Goal: Download file/media

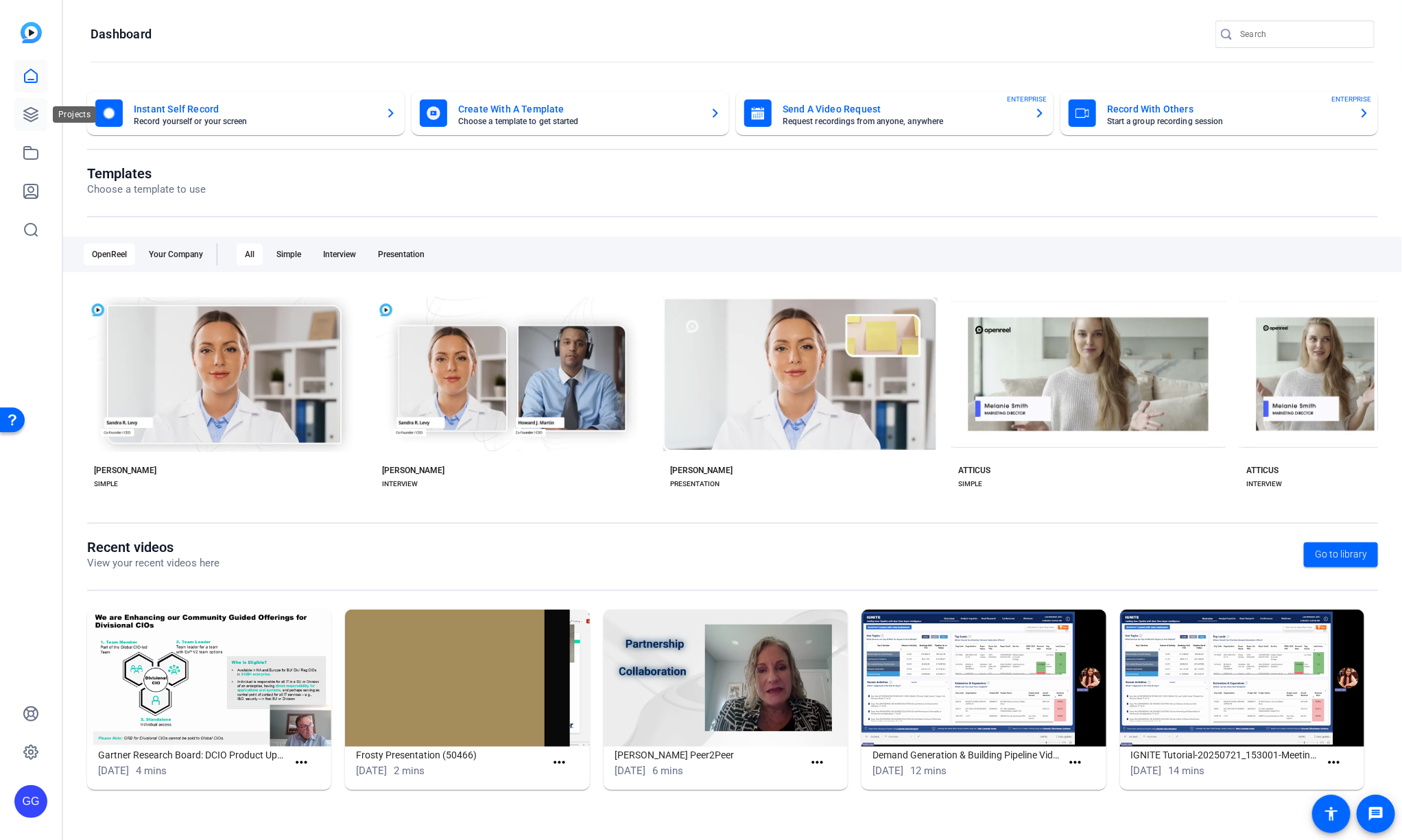
click at [23, 117] on icon at bounding box center [31, 115] width 16 height 16
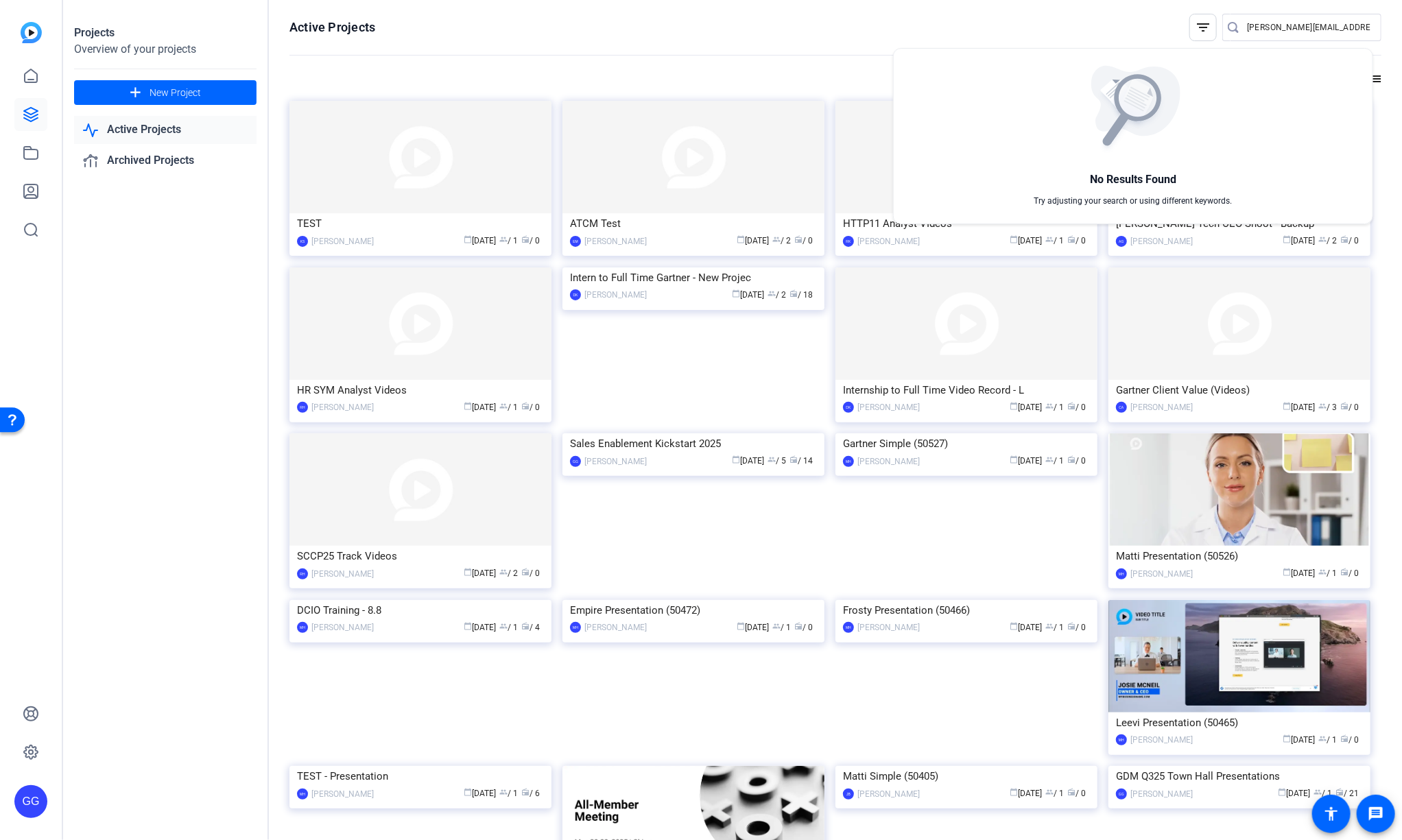
click at [218, 384] on div at bounding box center [701, 420] width 1402 height 840
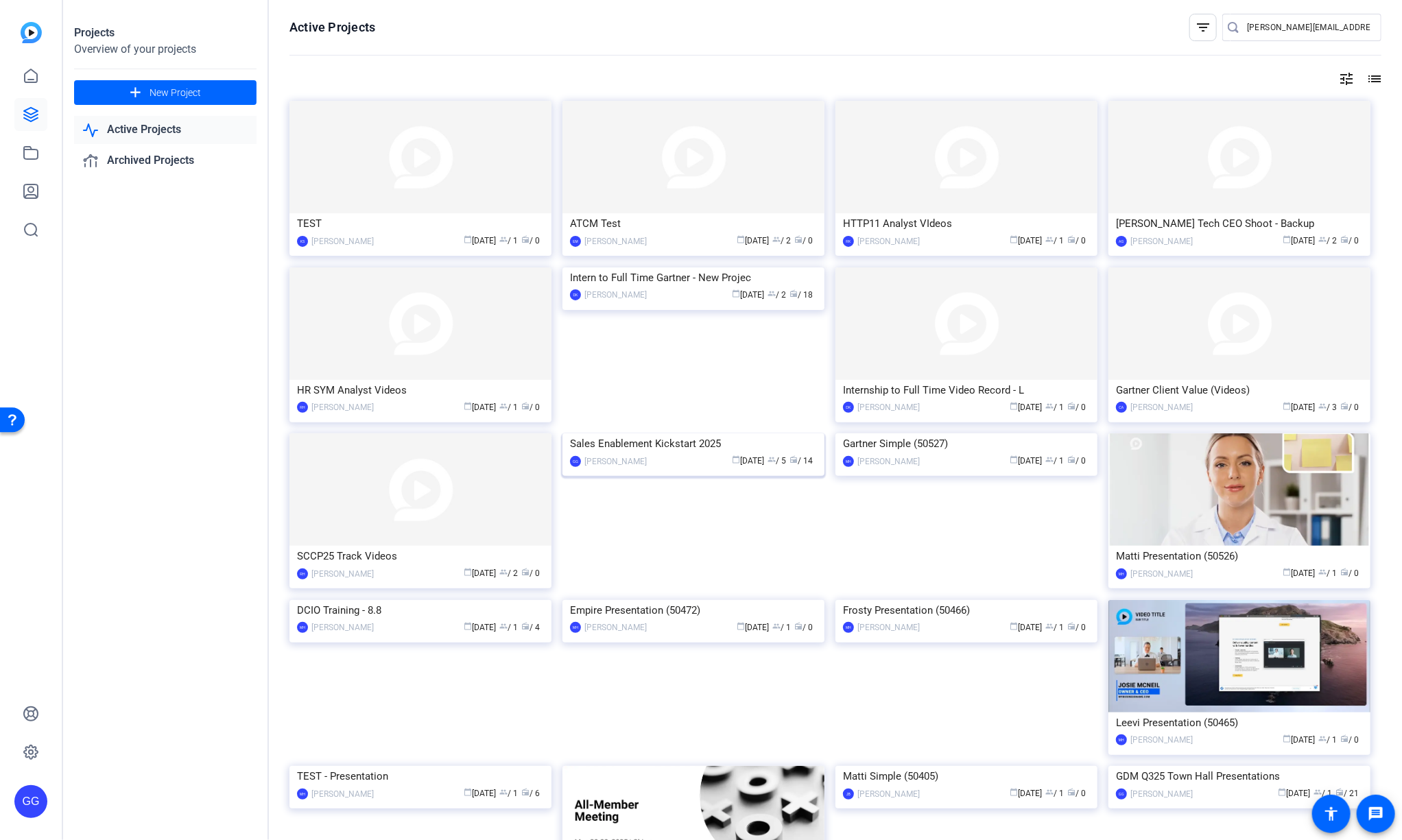
click at [686, 454] on div "Sales Enablement Kickstart 2025" at bounding box center [693, 444] width 247 height 21
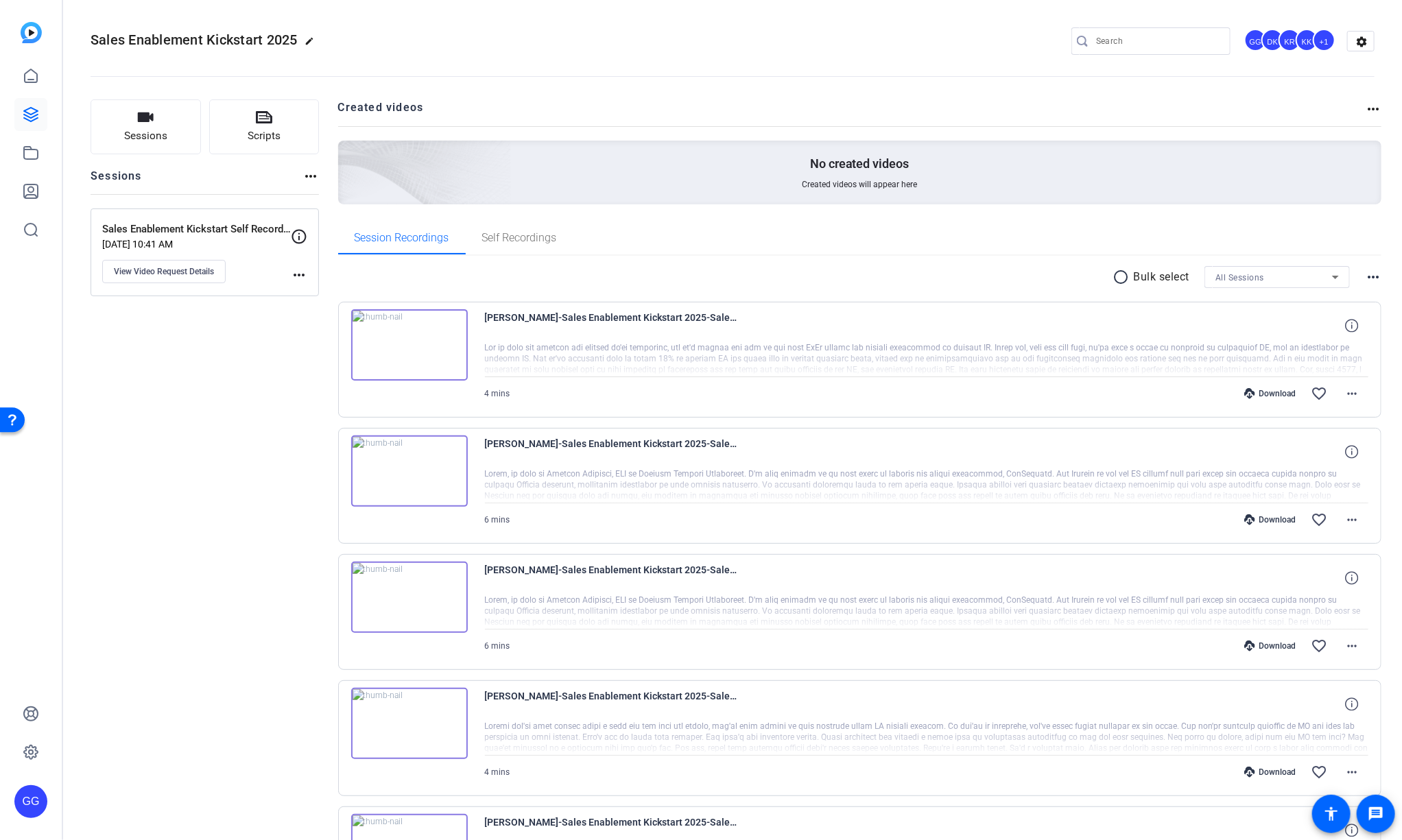
click at [1284, 283] on div "All Sessions" at bounding box center [1274, 277] width 117 height 17
click at [1011, 267] on div at bounding box center [701, 420] width 1402 height 840
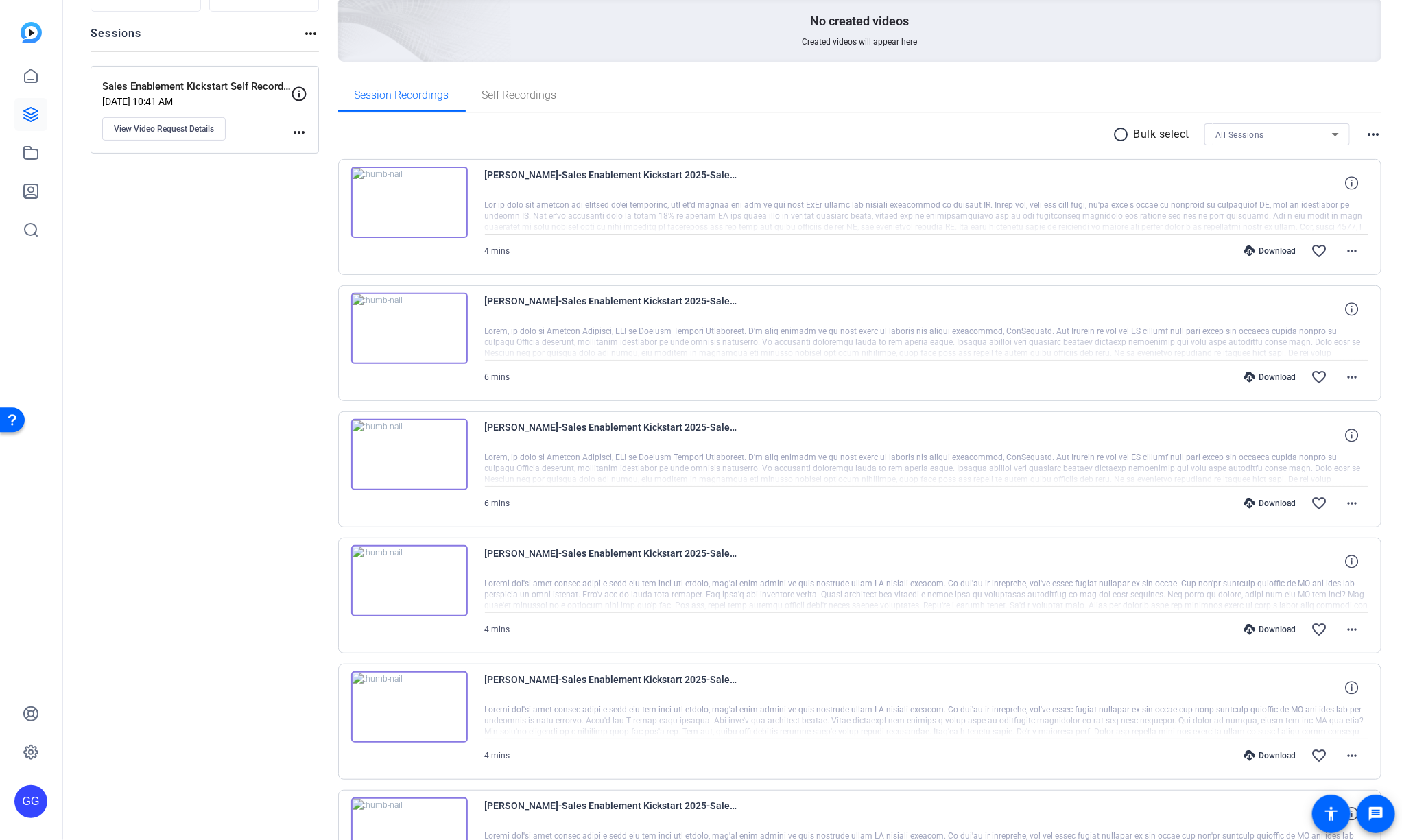
scroll to position [140, 0]
click at [1346, 507] on mat-icon "more_horiz" at bounding box center [1352, 506] width 16 height 16
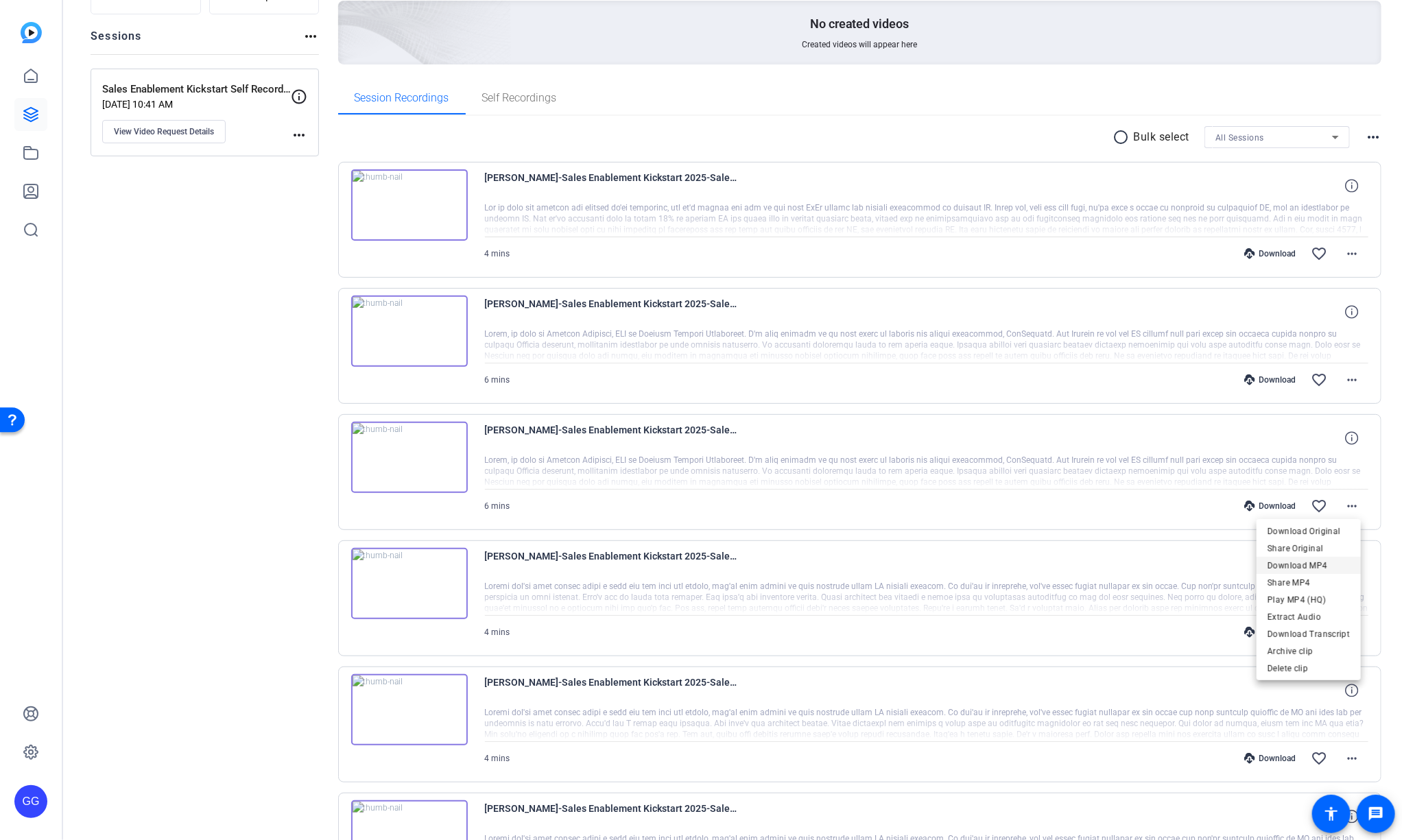
click at [1329, 566] on span "Download MP4" at bounding box center [1308, 566] width 82 height 16
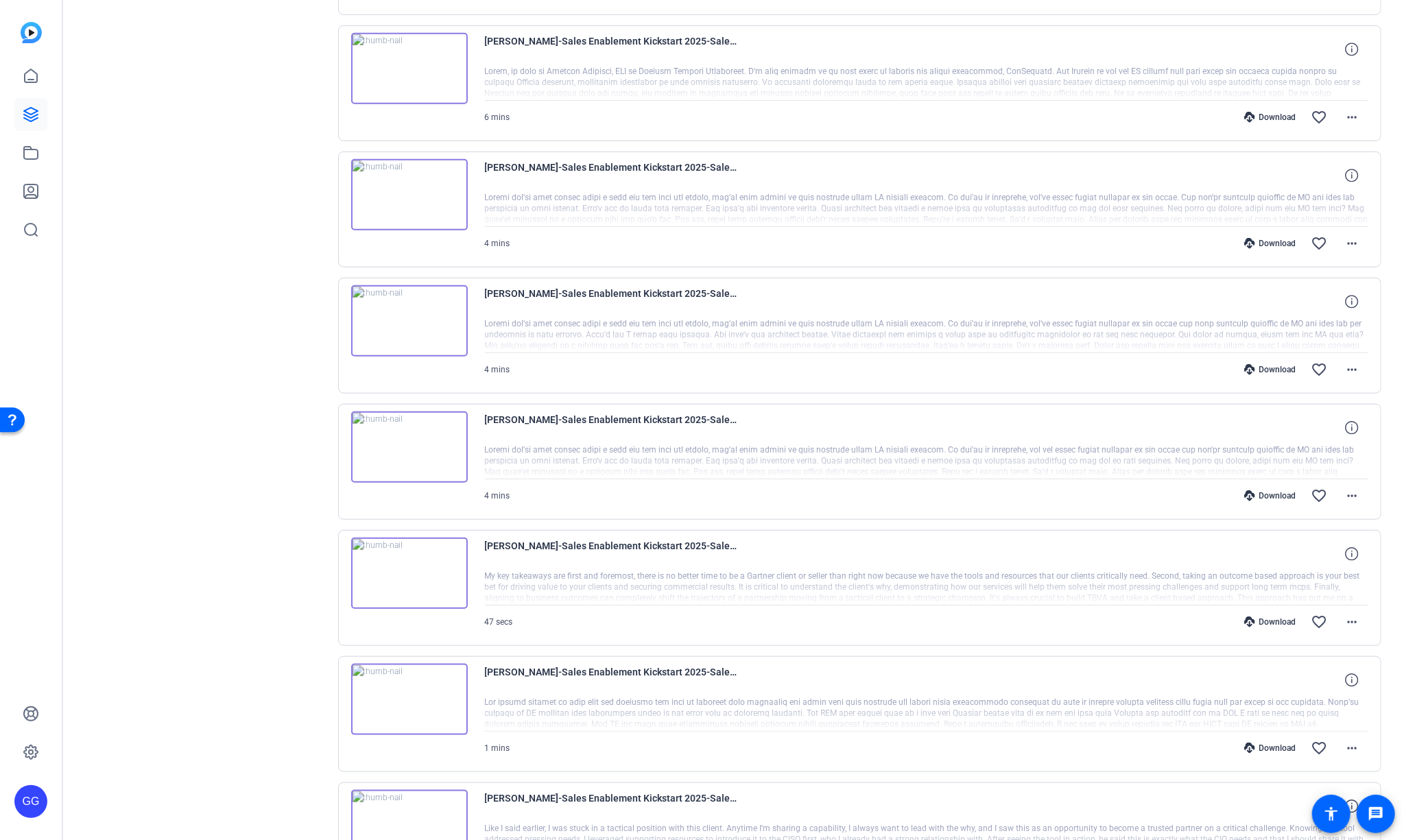
scroll to position [0, 0]
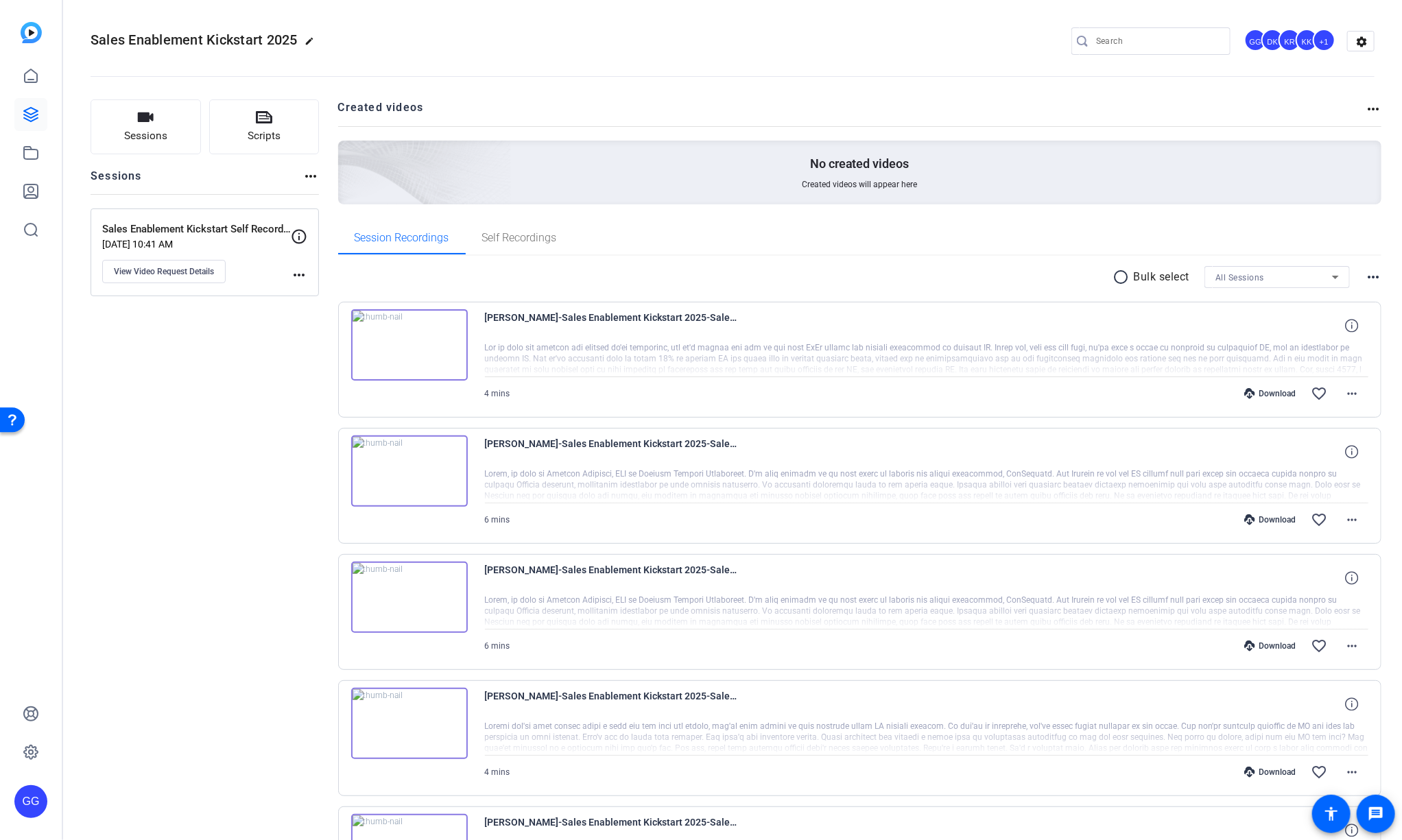
click at [402, 468] on img at bounding box center [410, 471] width 117 height 71
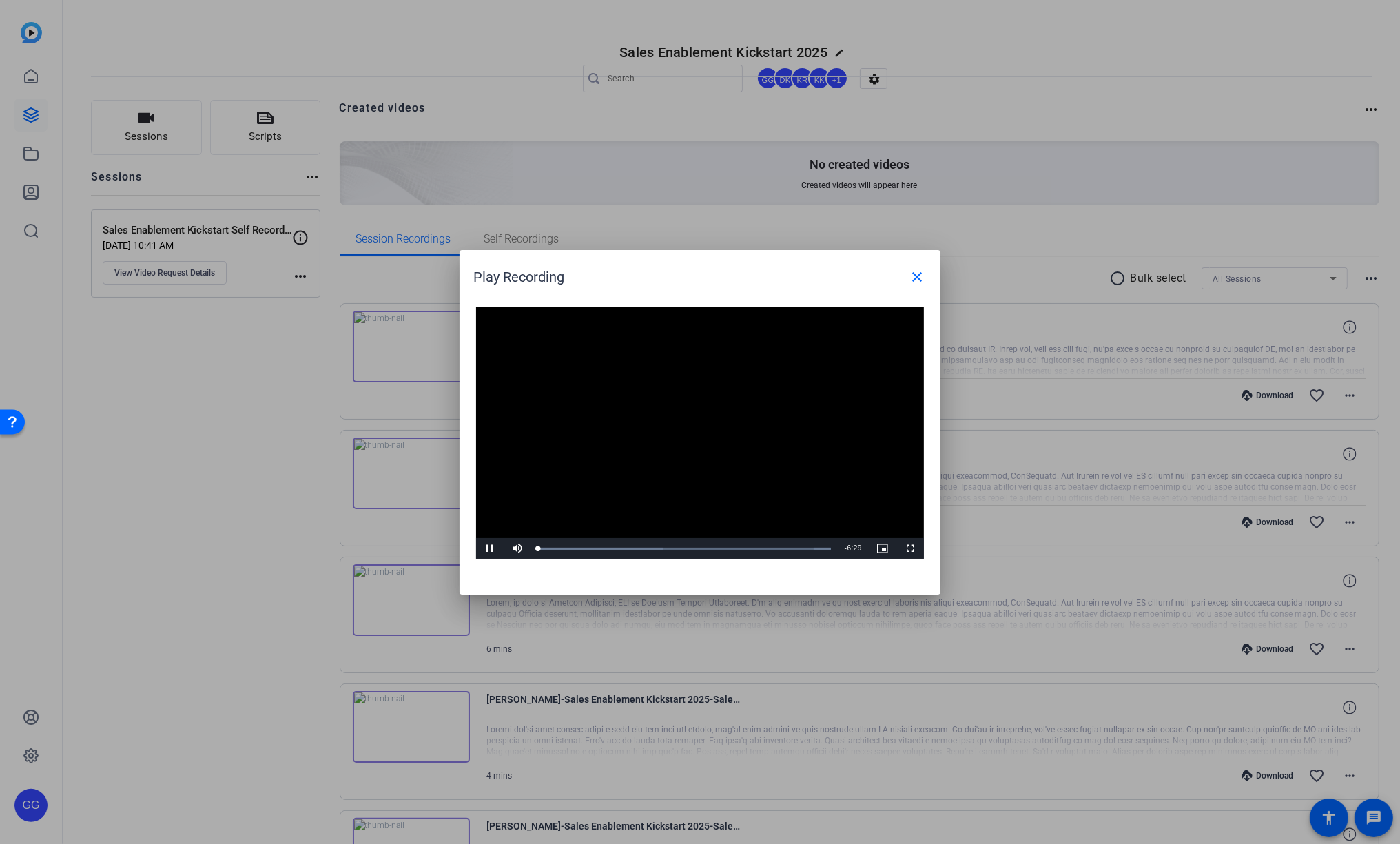
click at [679, 429] on video "Video Player" at bounding box center [700, 432] width 448 height 252
click at [483, 548] on span "Video Player" at bounding box center [490, 548] width 27 height 0
drag, startPoint x: 576, startPoint y: 545, endPoint x: 760, endPoint y: 547, distance: 184.0
click at [760, 547] on div "Loaded : 100.00% 4:37 4:28" at bounding box center [684, 548] width 306 height 21
click at [490, 548] on span "Video Player" at bounding box center [490, 548] width 27 height 0
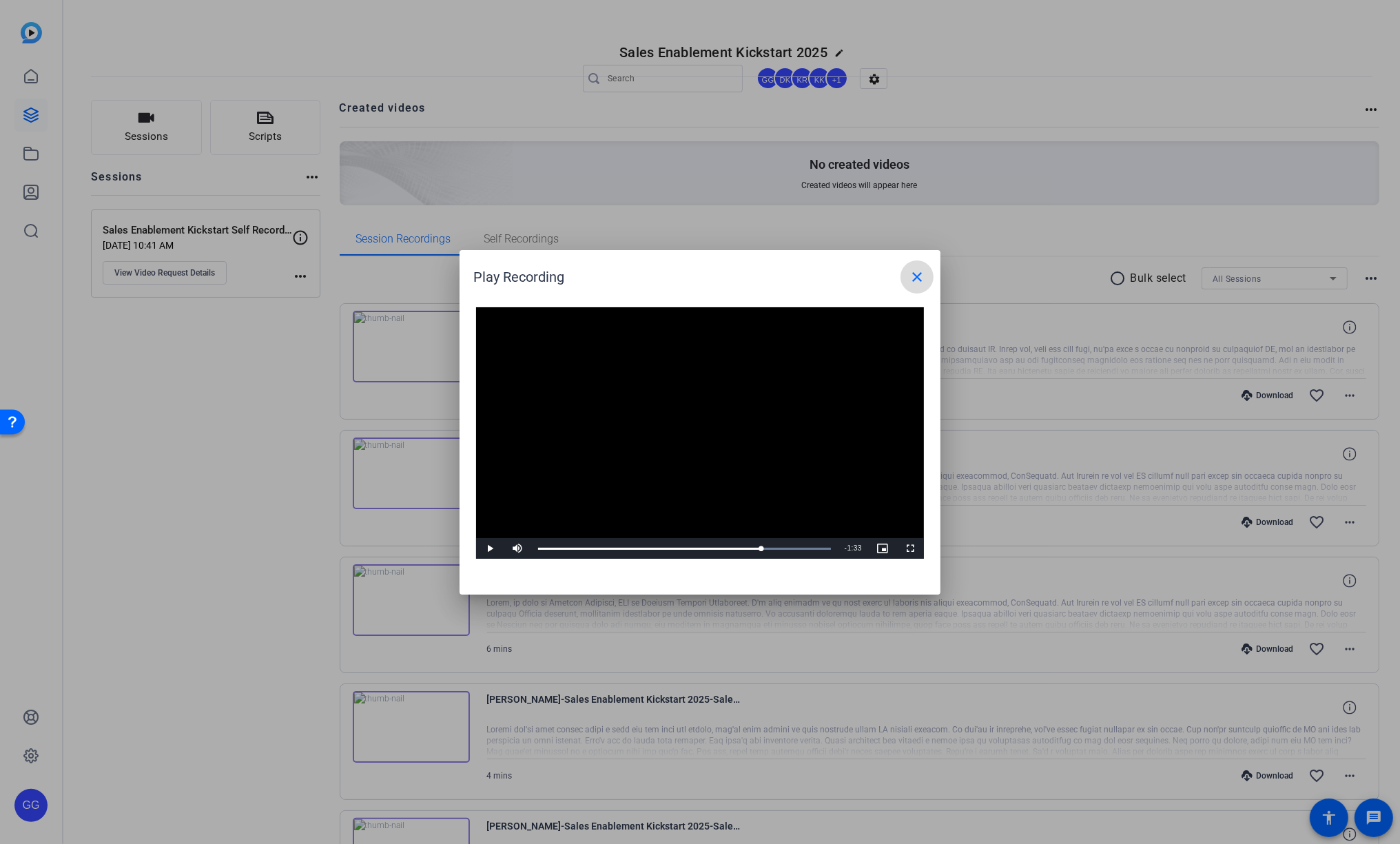
click at [921, 277] on mat-icon "close" at bounding box center [917, 277] width 16 height 16
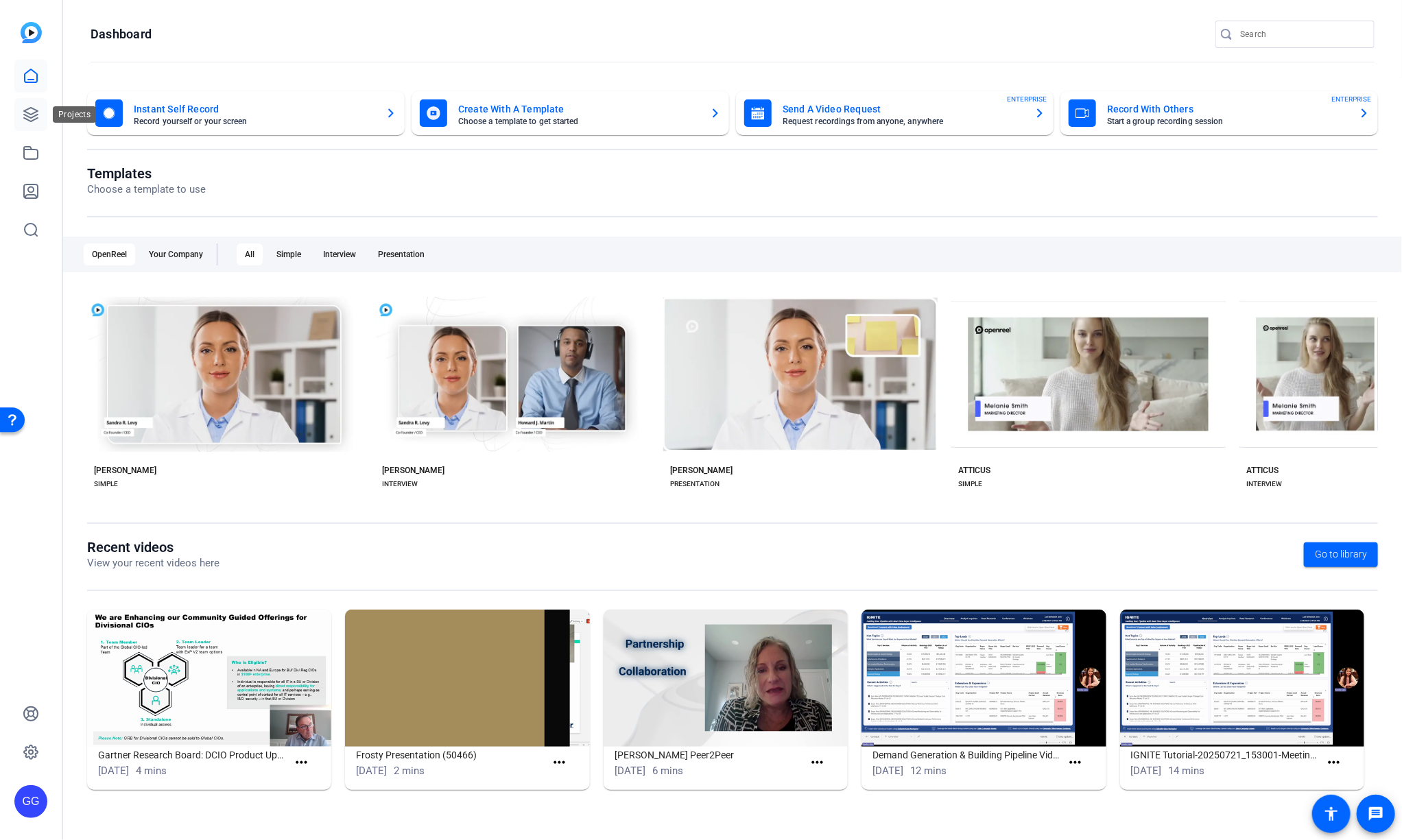
click at [31, 118] on icon at bounding box center [31, 115] width 16 height 16
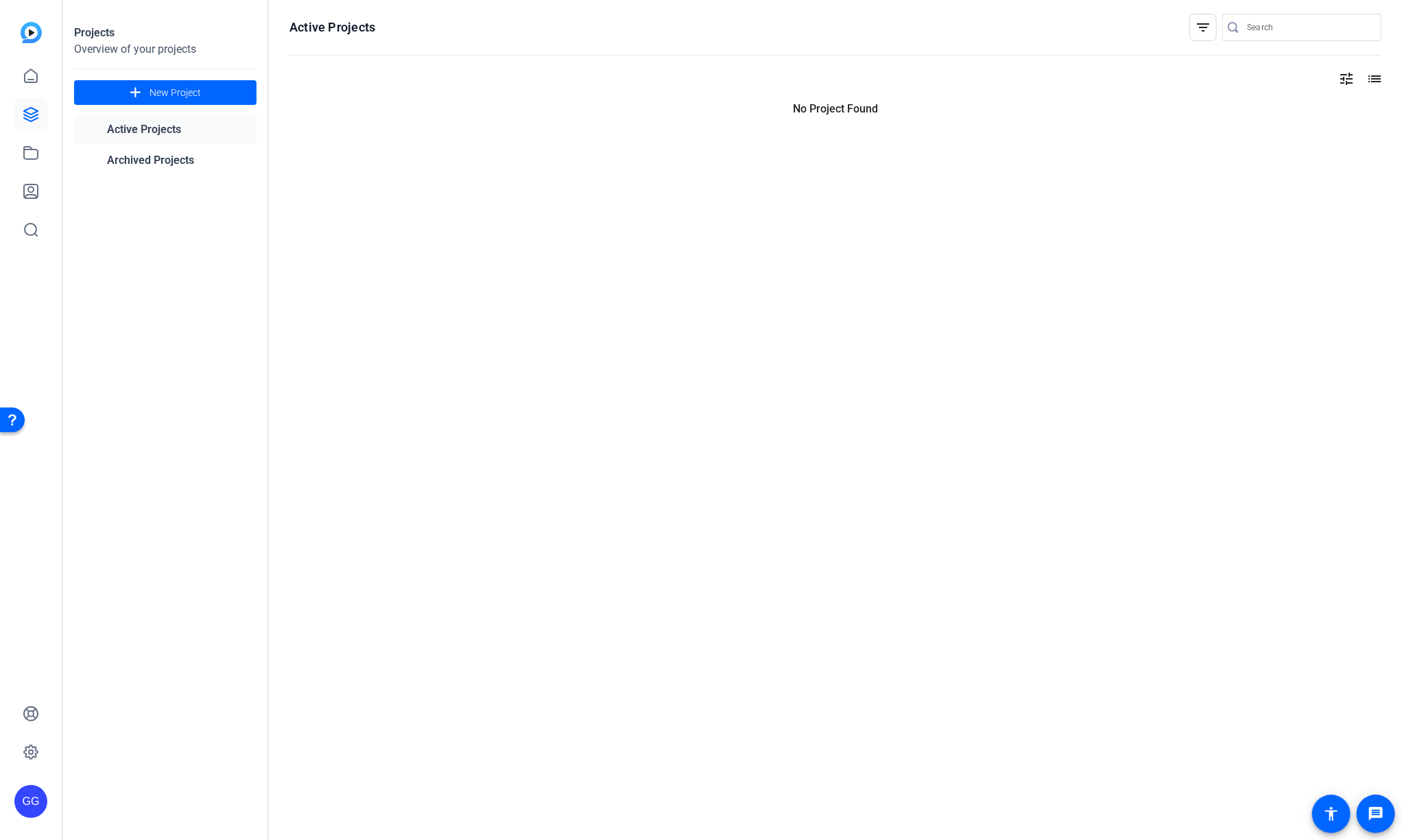
type input "[PERSON_NAME][EMAIL_ADDRESS][PERSON_NAME][PERSON_NAME][DOMAIN_NAME]"
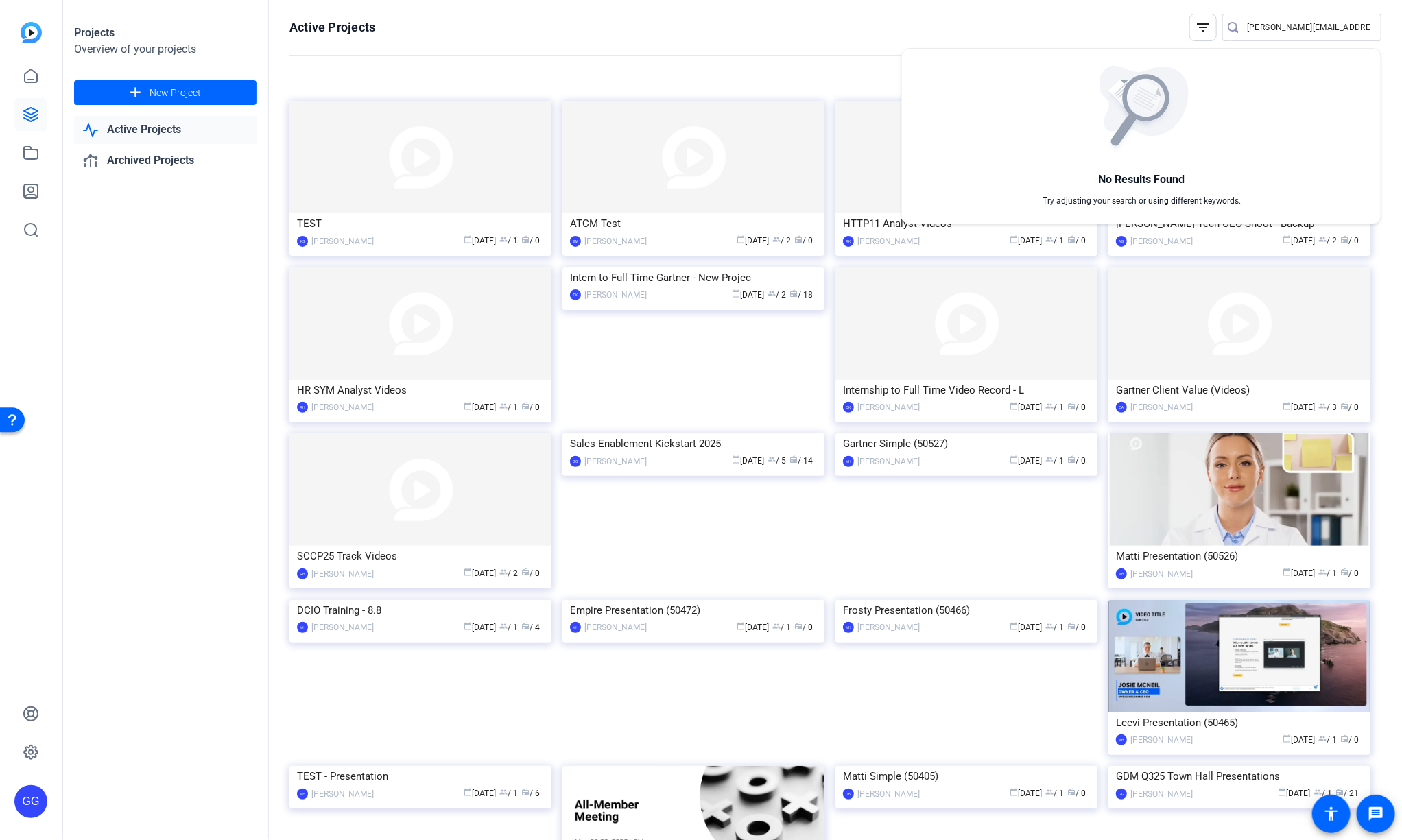
click at [663, 557] on div at bounding box center [701, 420] width 1402 height 840
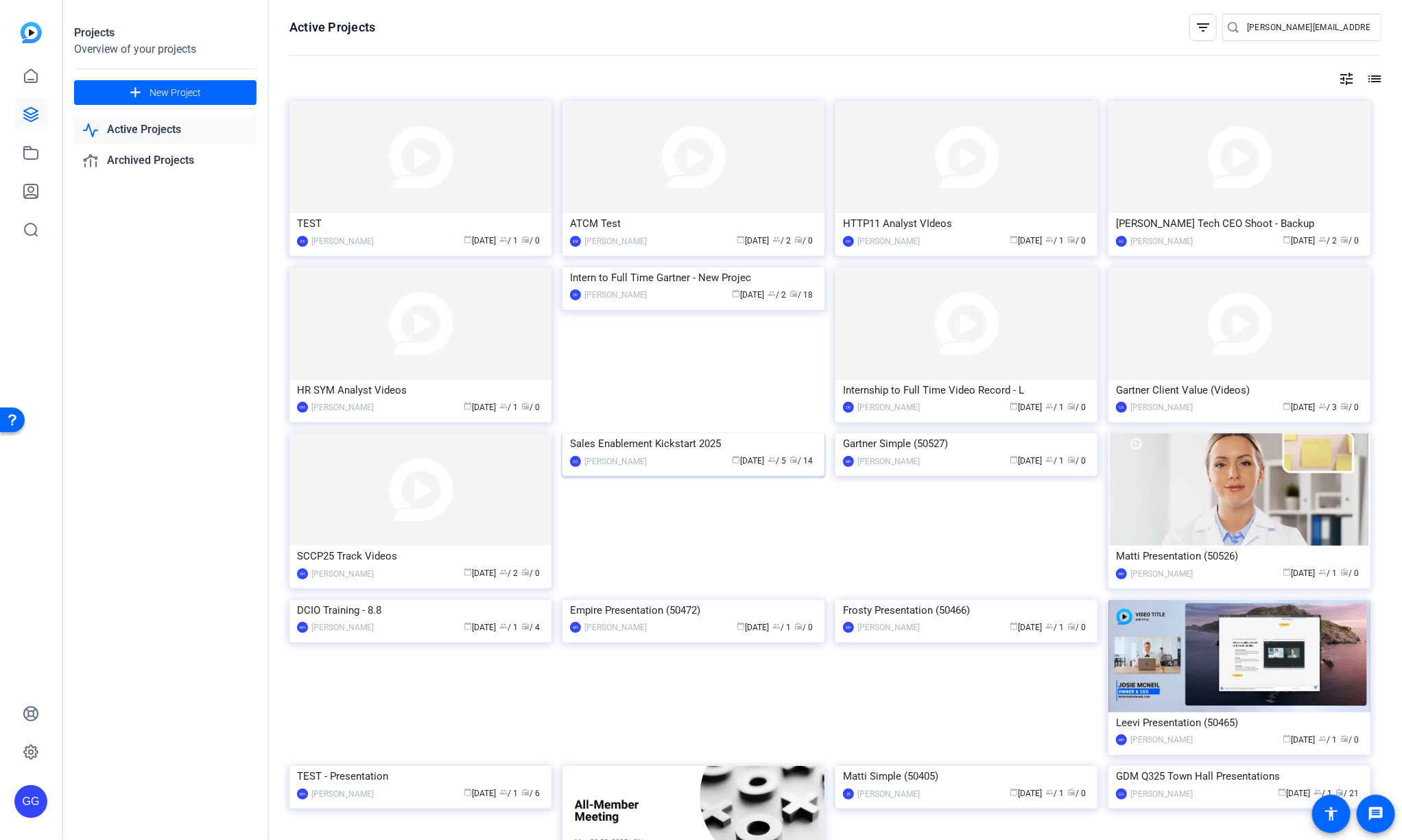
click at [662, 454] on div "Sales Enablement Kickstart 2025" at bounding box center [693, 444] width 247 height 21
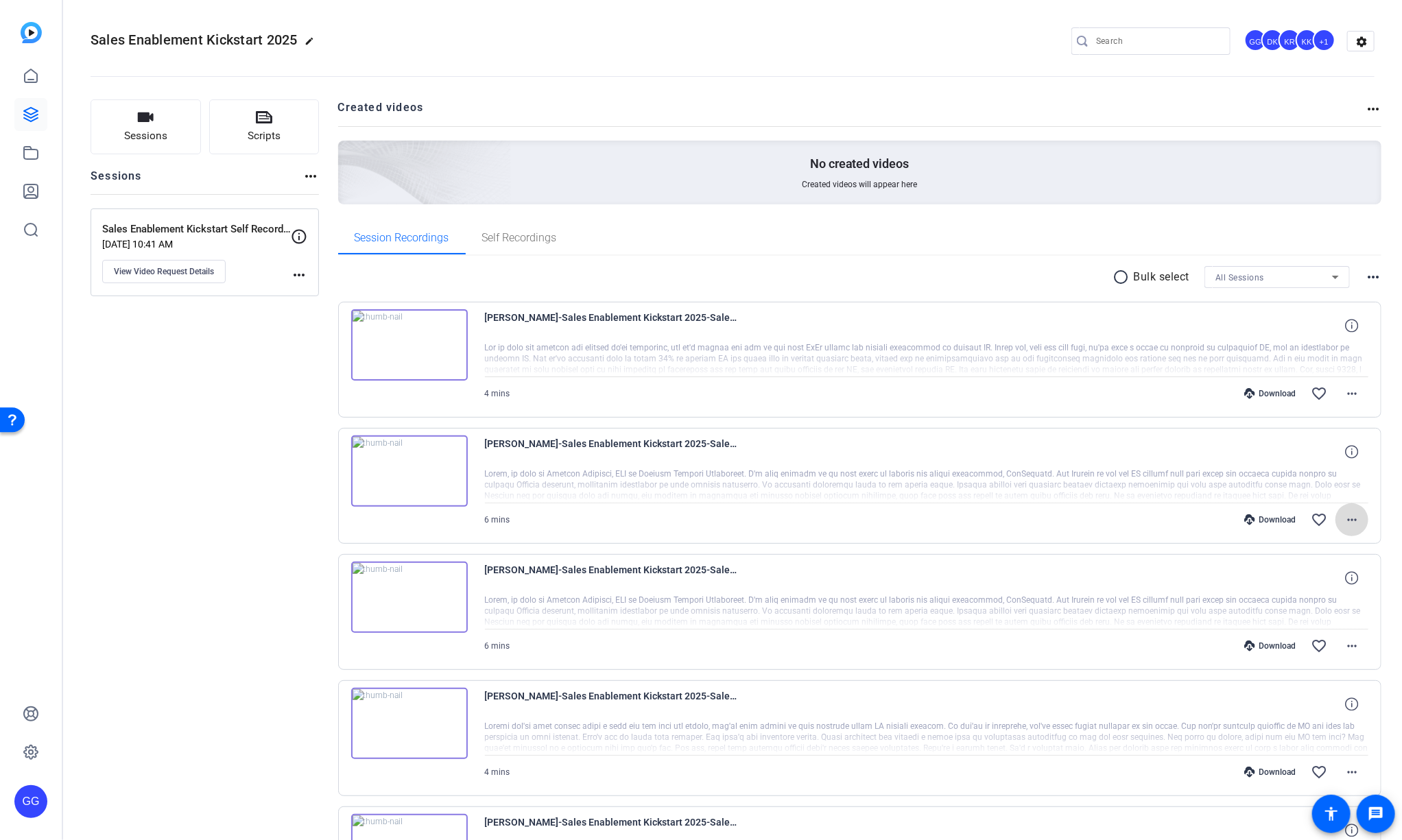
click at [1344, 521] on mat-icon "more_horiz" at bounding box center [1352, 520] width 16 height 16
click at [1293, 582] on span "Download MP4" at bounding box center [1308, 580] width 82 height 16
